Goal: Navigation & Orientation: Find specific page/section

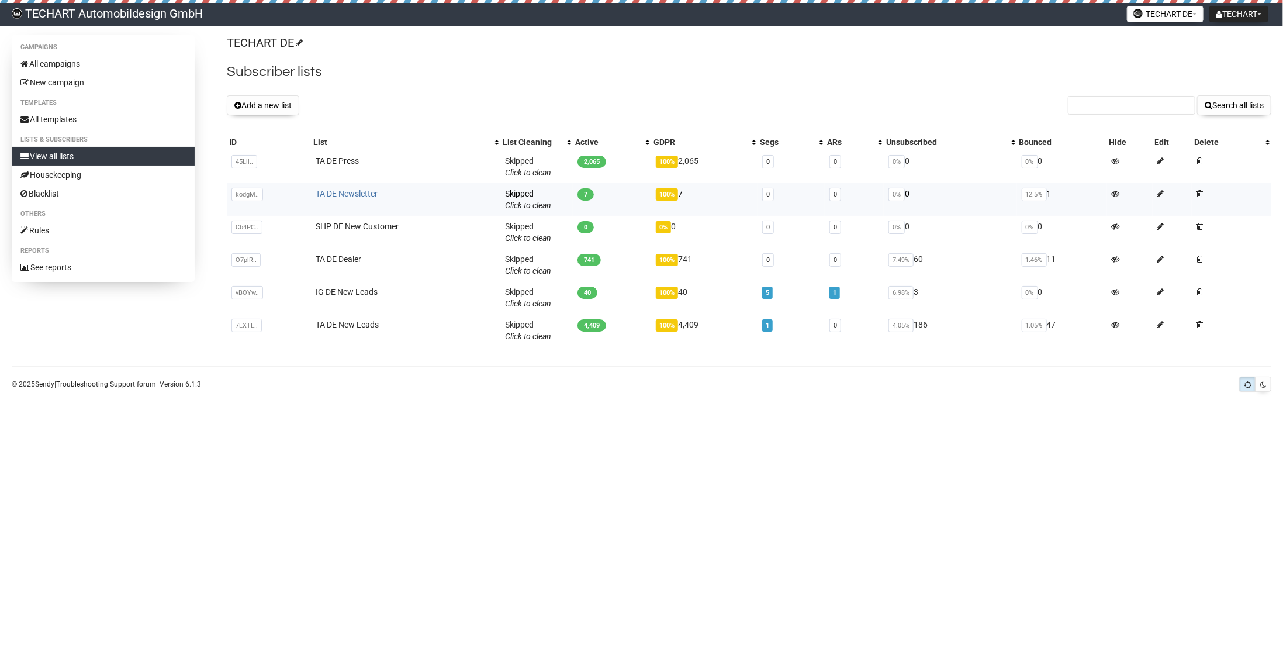
click at [354, 193] on link "TA DE Newsletter" at bounding box center [347, 193] width 62 height 9
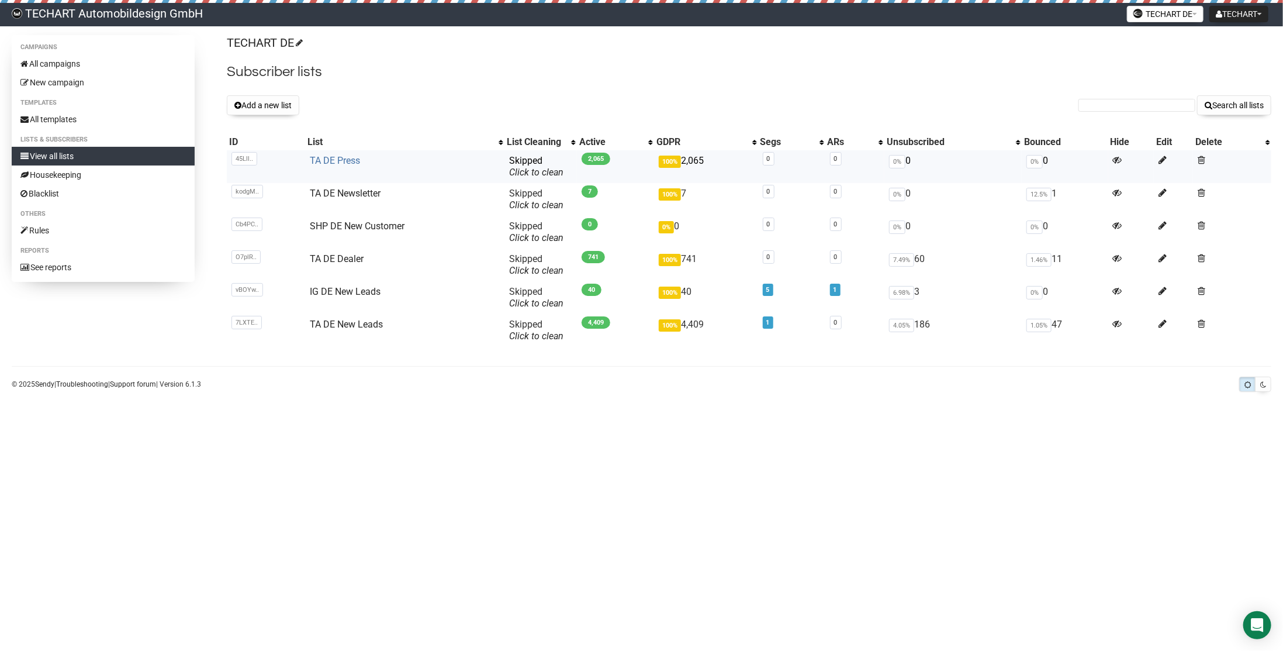
click at [346, 157] on link "TA DE Press" at bounding box center [335, 160] width 50 height 11
click at [359, 226] on link "SHP DE New Customer" at bounding box center [357, 225] width 95 height 11
click at [348, 223] on link "SHP DE New Customer" at bounding box center [357, 225] width 95 height 11
click at [357, 259] on link "TA DE Dealer" at bounding box center [337, 258] width 54 height 11
click at [347, 291] on link "IG DE New Leads" at bounding box center [345, 291] width 71 height 11
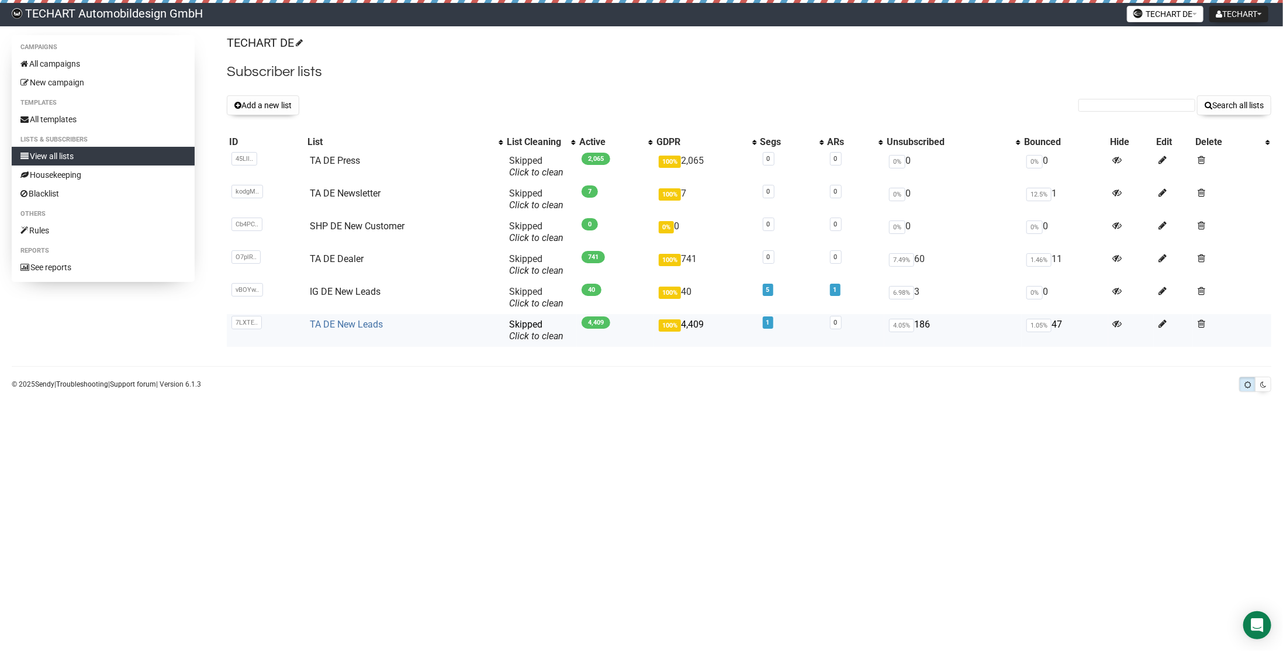
click at [360, 325] on link "TA DE New Leads" at bounding box center [346, 324] width 73 height 11
click at [354, 258] on link "TA DE Dealer" at bounding box center [337, 258] width 54 height 11
click at [340, 327] on link "TA DE New Leads" at bounding box center [346, 324] width 73 height 11
click at [1037, 192] on span "12.5%" at bounding box center [1039, 194] width 25 height 13
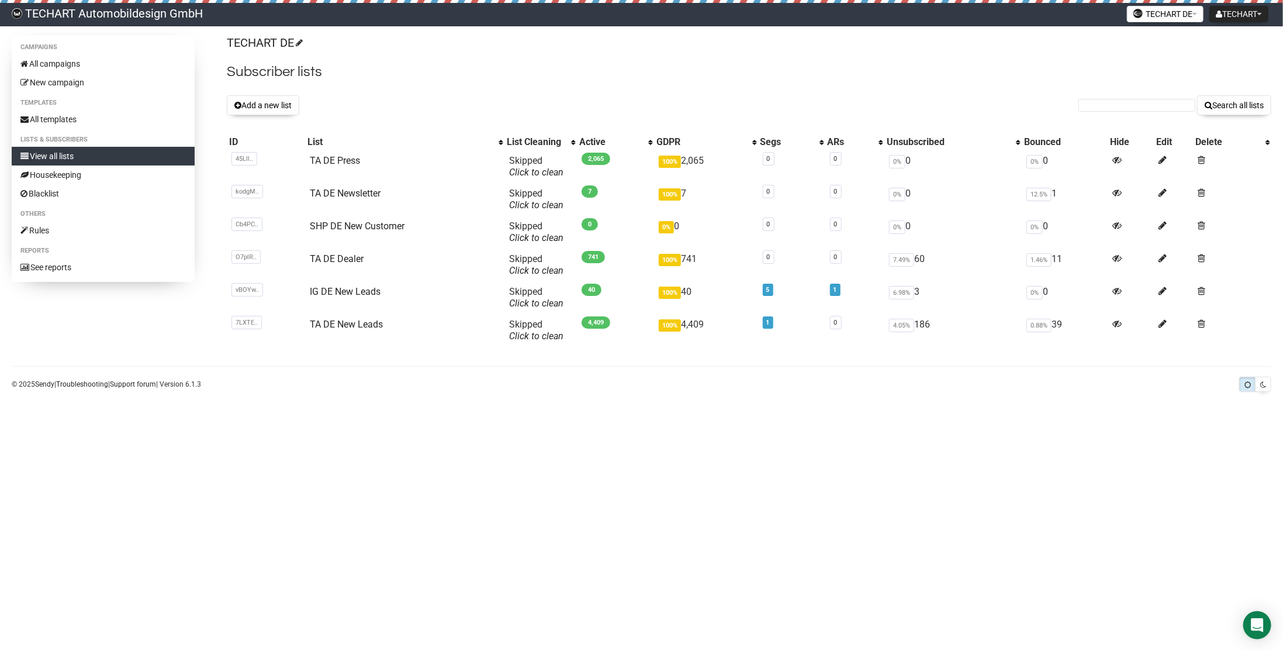
click at [1040, 428] on body "TECHART Automobildesign GmbH TECHART Settings Logout TECHART DE TECHART DE TECH…" at bounding box center [641, 325] width 1283 height 651
click at [1181, 16] on button "TECHART DE" at bounding box center [1165, 14] width 77 height 16
click at [1170, 58] on link "TECHART EN" at bounding box center [1160, 59] width 94 height 18
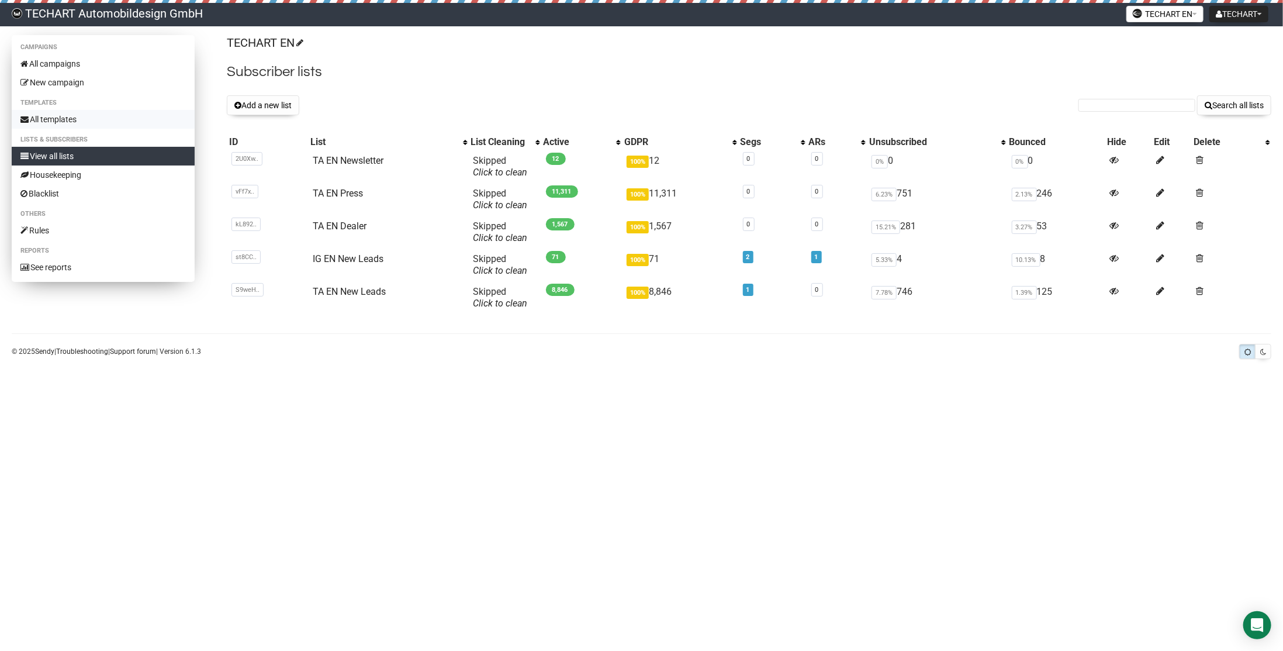
click at [68, 117] on link "All templates" at bounding box center [103, 119] width 183 height 19
click at [362, 161] on link "TA EN Newsletter" at bounding box center [348, 160] width 71 height 11
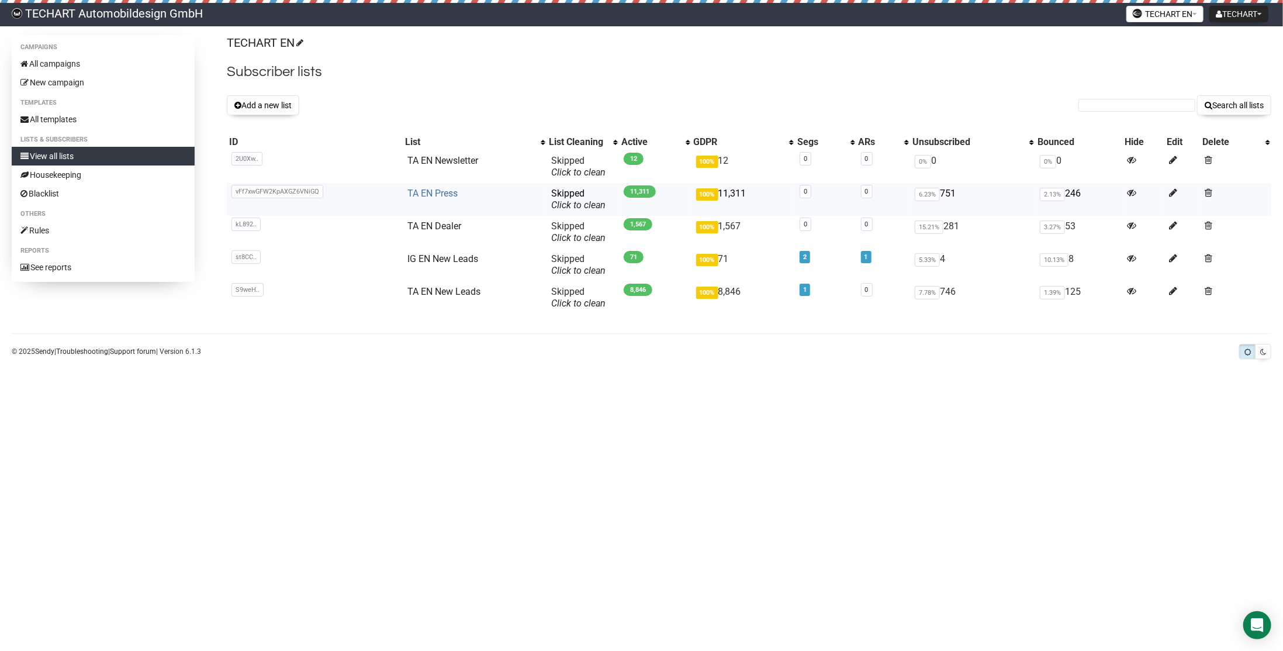
click at [450, 194] on link "TA EN Press" at bounding box center [433, 193] width 50 height 11
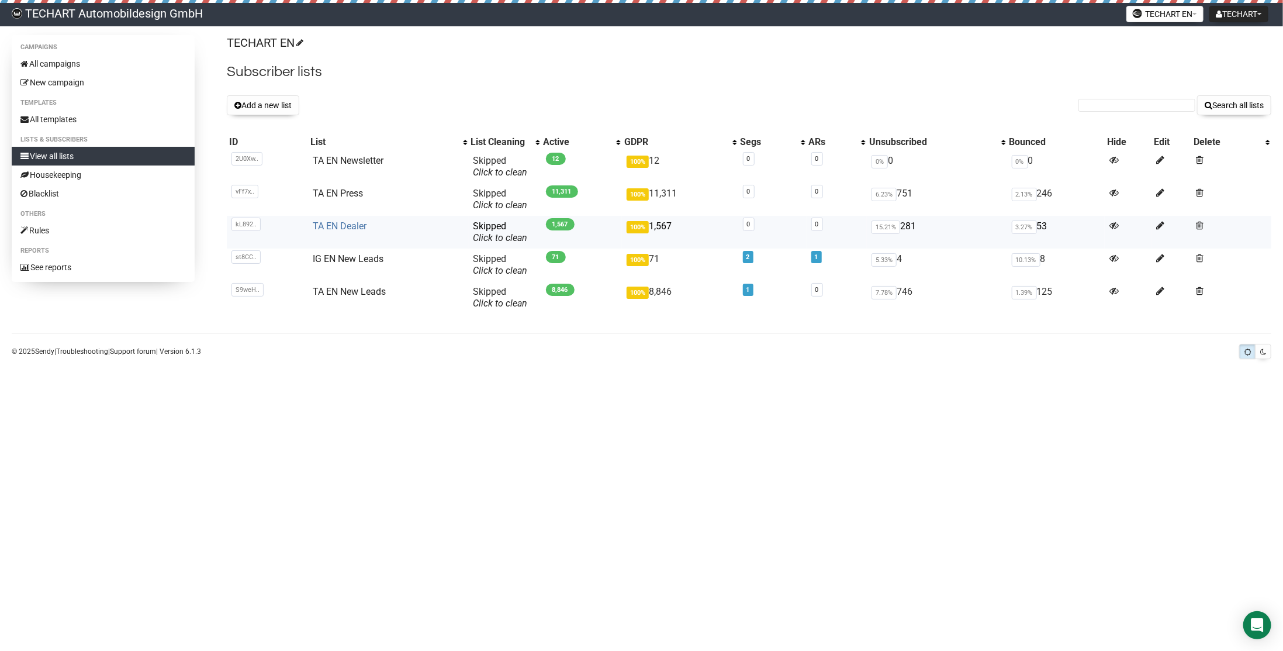
click at [349, 229] on link "TA EN Dealer" at bounding box center [340, 225] width 54 height 11
click at [357, 262] on link "IG EN New Leads" at bounding box center [348, 258] width 71 height 11
click at [353, 293] on link "TA EN New Leads" at bounding box center [349, 291] width 73 height 11
click at [1167, 18] on button "TECHART EN" at bounding box center [1165, 14] width 77 height 16
click at [1156, 42] on link "TECHART DE" at bounding box center [1160, 41] width 94 height 18
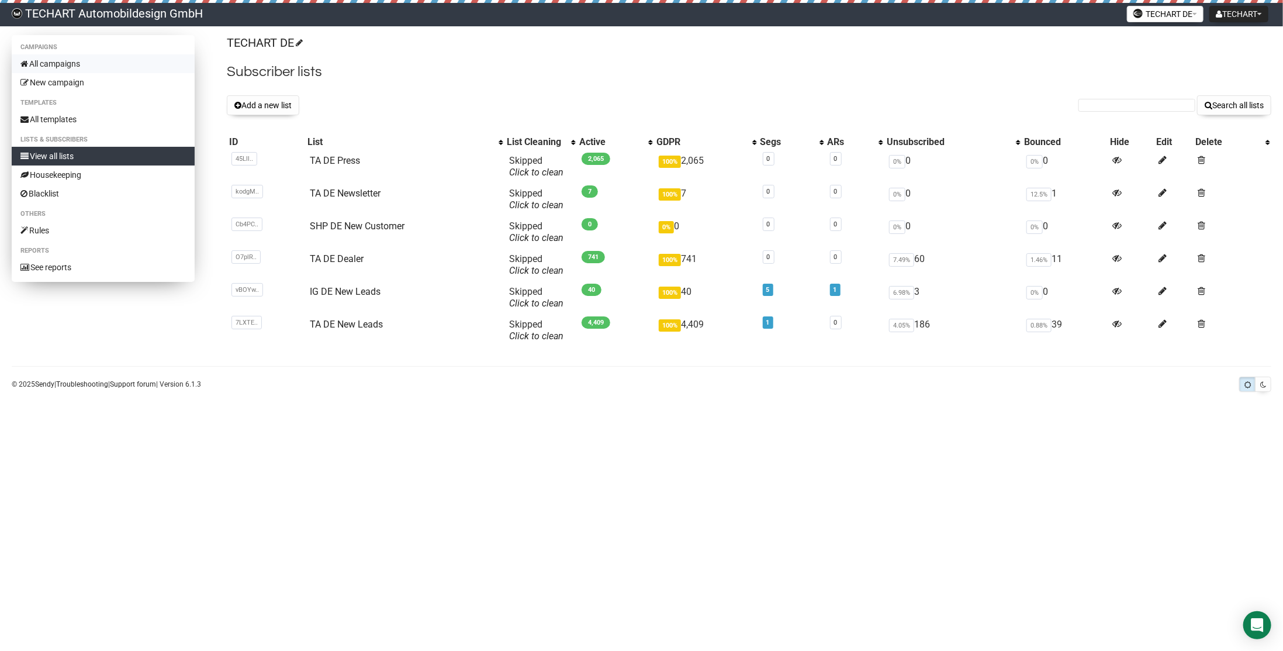
click at [54, 61] on link "All campaigns" at bounding box center [103, 63] width 183 height 19
